Goal: Use online tool/utility: Utilize a website feature to perform a specific function

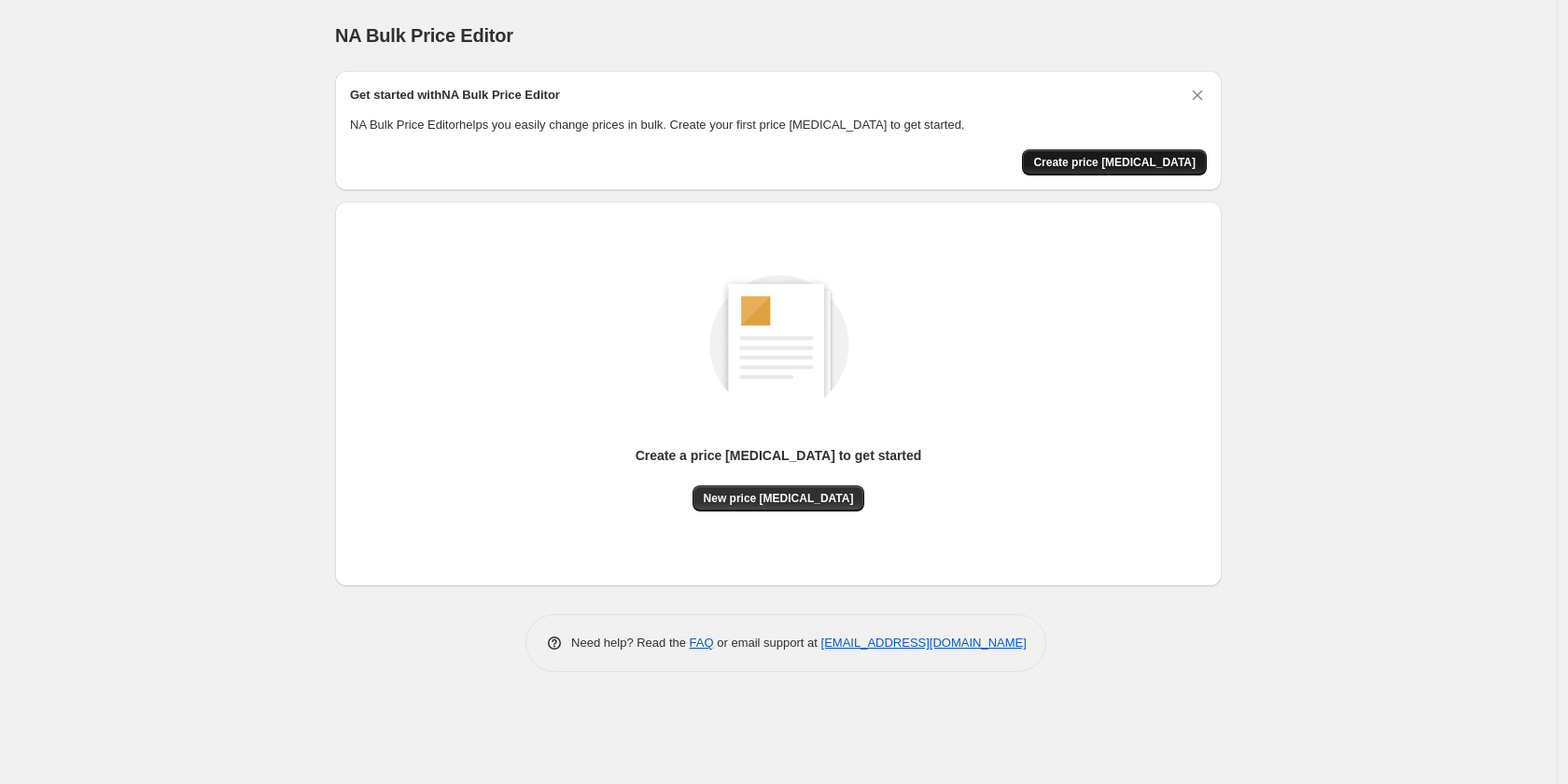
click at [1150, 168] on span "Create price [MEDICAL_DATA]" at bounding box center [1114, 162] width 163 height 15
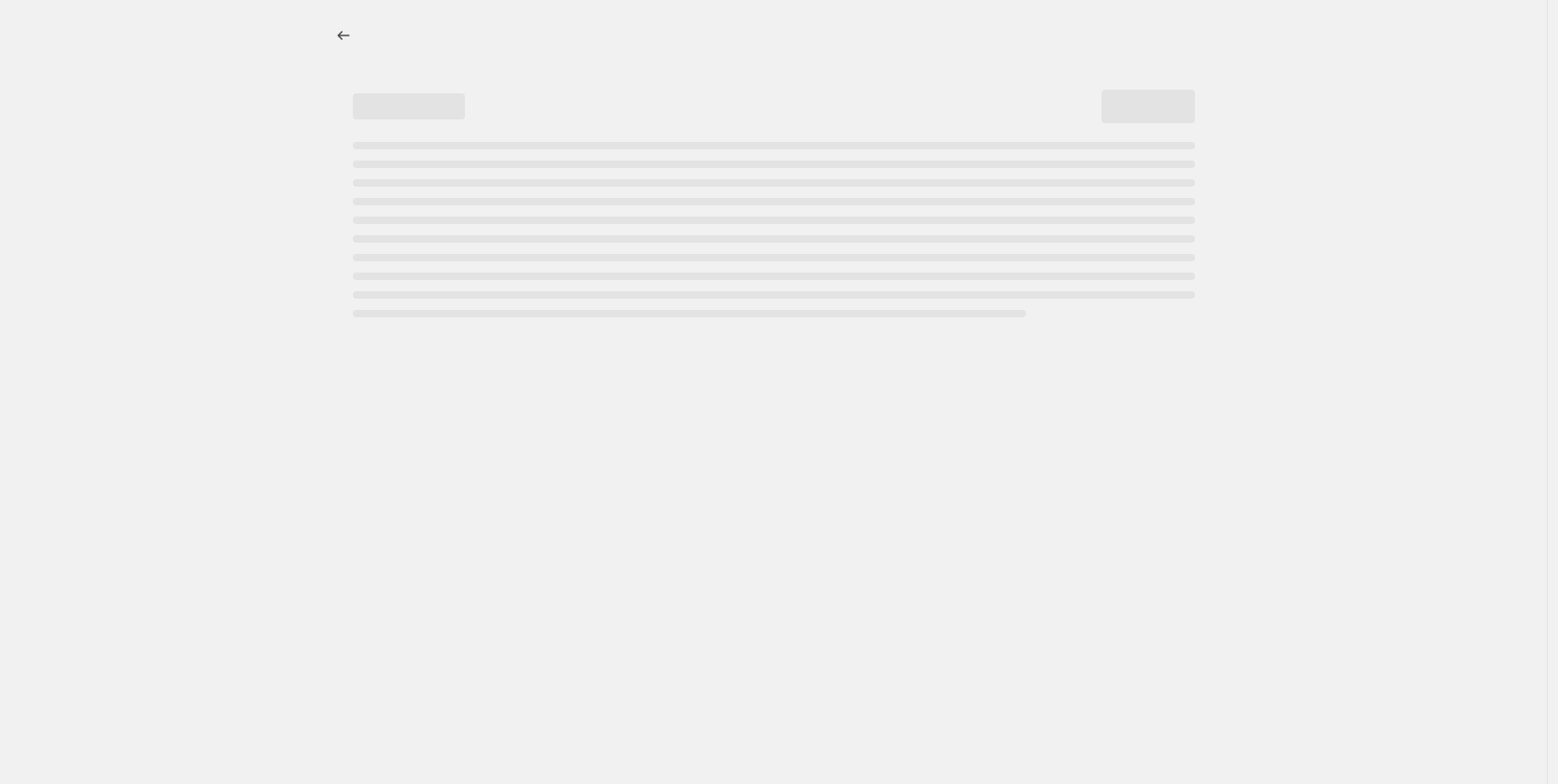
select select "percentage"
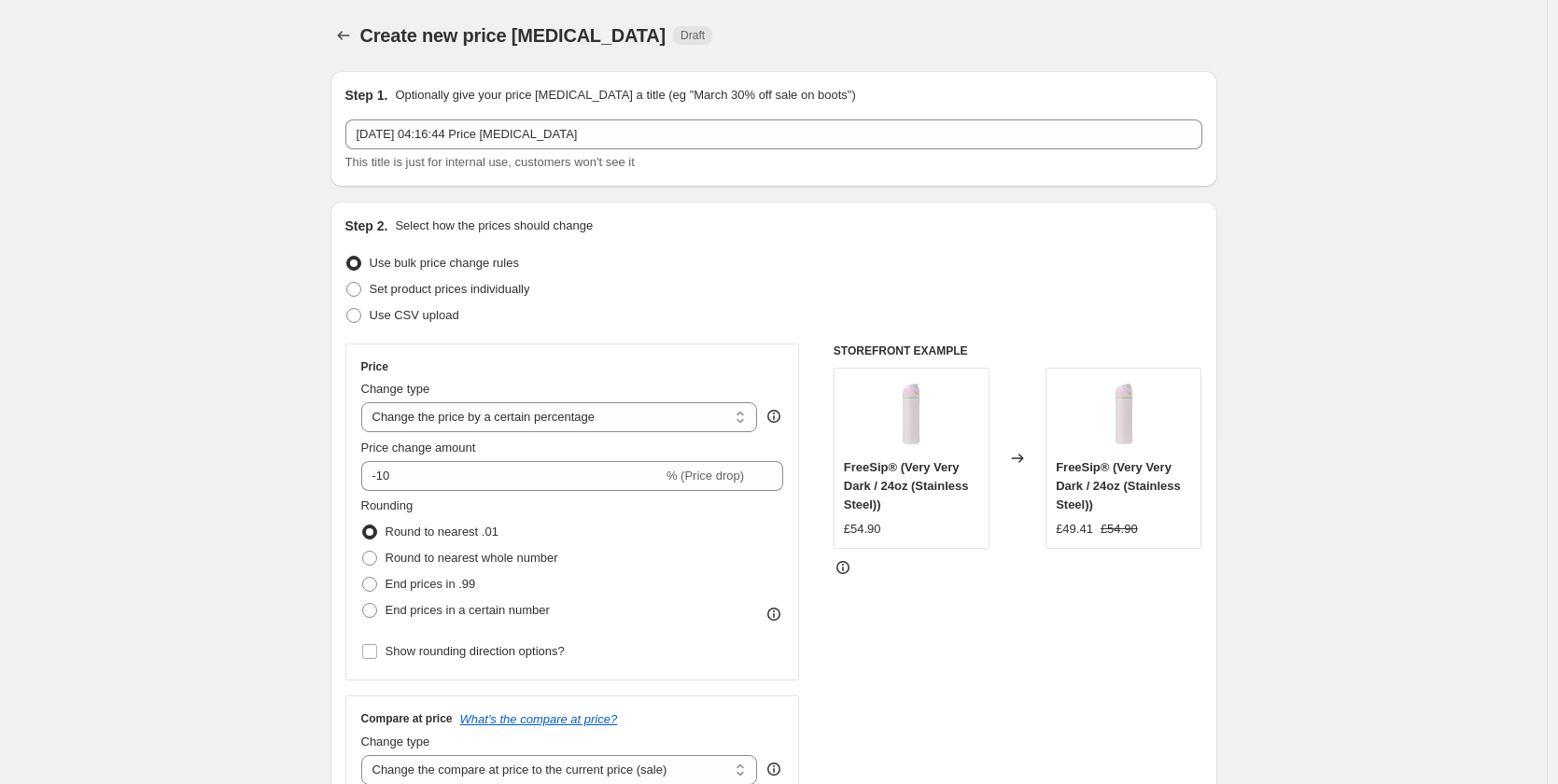
click at [1162, 698] on div "STOREFRONT EXAMPLE FreeSip® (Very Very Dark / 24oz (Stainless Steel)) £54.90 Ch…" at bounding box center [1017, 572] width 369 height 457
